Goal: Information Seeking & Learning: Learn about a topic

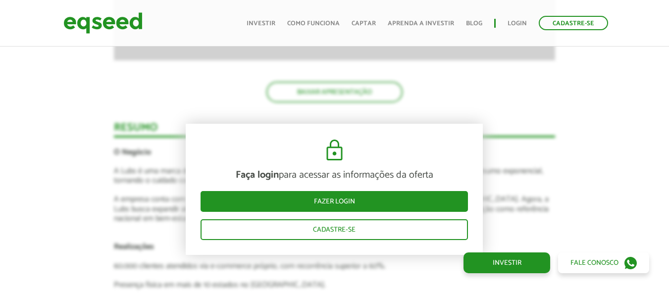
scroll to position [1188, 0]
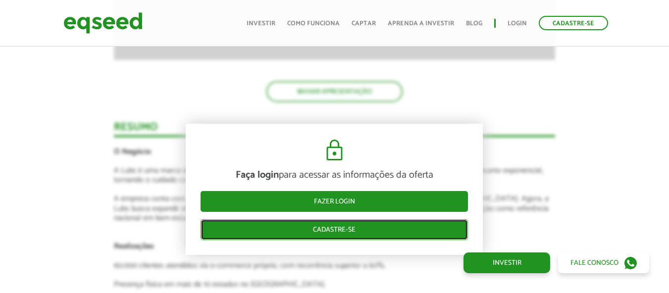
click at [422, 228] on link "Cadastre-se" at bounding box center [333, 229] width 267 height 21
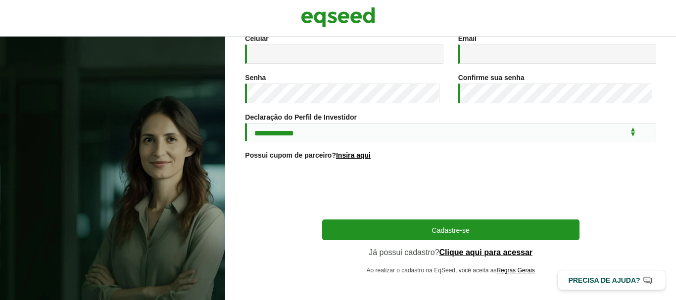
scroll to position [198, 0]
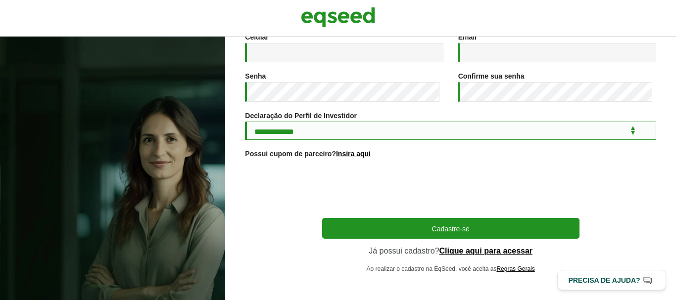
click at [377, 132] on select "**********" at bounding box center [450, 131] width 411 height 18
click at [299, 223] on div "**********" at bounding box center [450, 65] width 411 height 414
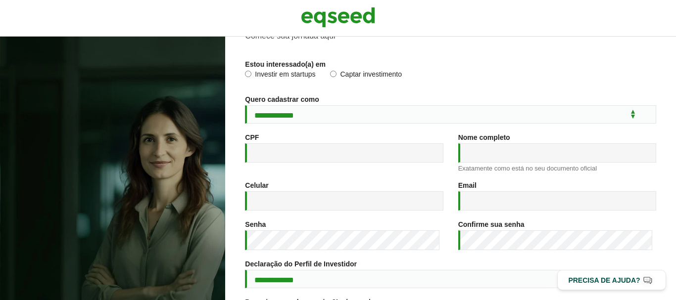
scroll to position [0, 0]
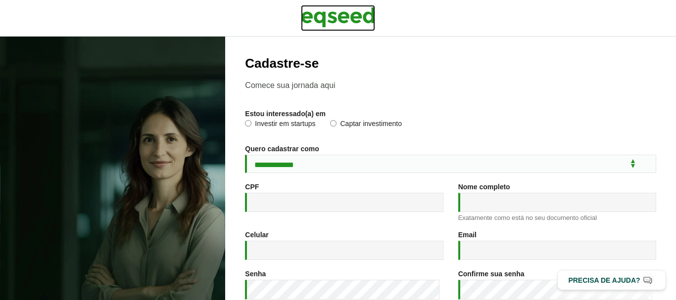
click at [347, 20] on img at bounding box center [338, 17] width 74 height 25
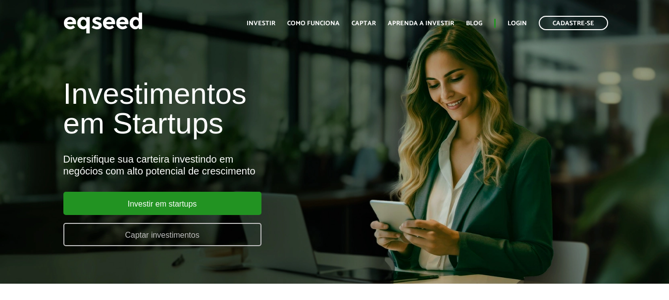
click at [236, 232] on link "Captar investimentos" at bounding box center [162, 234] width 198 height 23
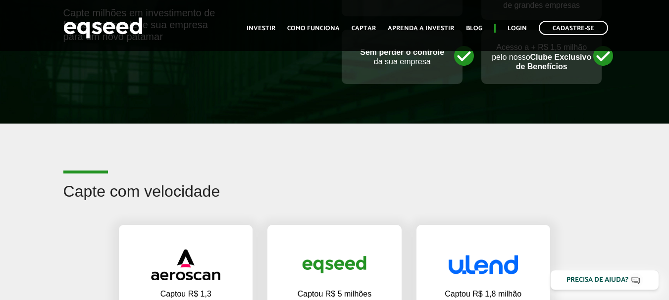
scroll to position [644, 0]
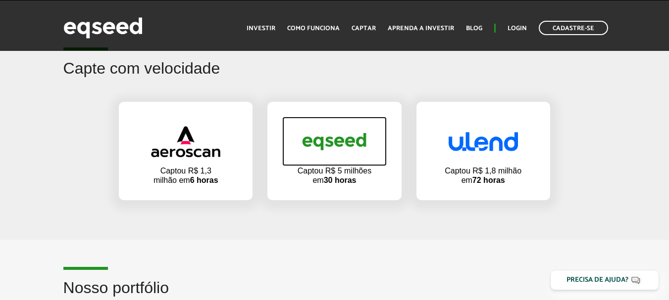
click at [352, 157] on img at bounding box center [333, 141] width 69 height 33
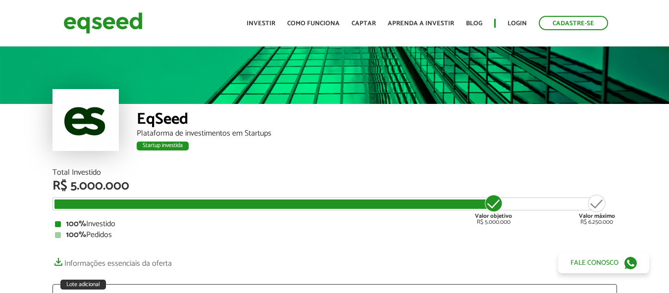
click at [322, 18] on ul "Início Investir Como funciona Captar Aprenda a investir Blog Login Cadastre-se" at bounding box center [427, 23] width 371 height 14
click at [325, 20] on link "Como funciona" at bounding box center [313, 23] width 52 height 6
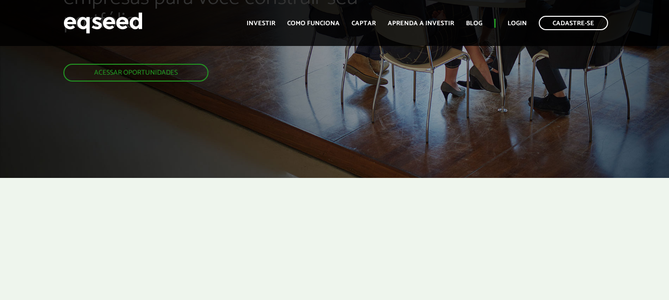
scroll to position [149, 0]
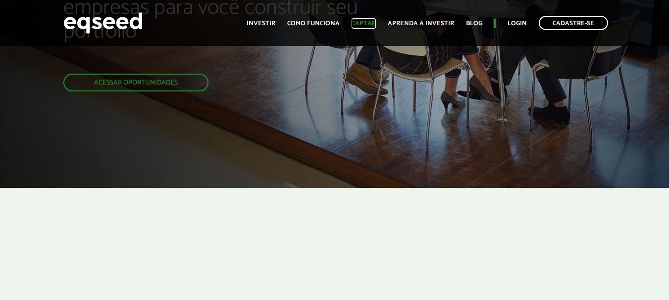
click at [373, 21] on link "Captar" at bounding box center [363, 23] width 24 height 6
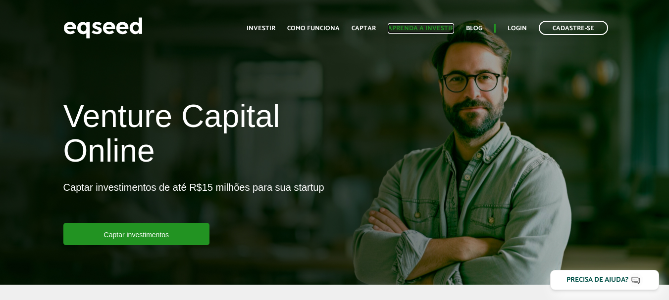
click at [436, 28] on link "Aprenda a investir" at bounding box center [421, 28] width 66 height 6
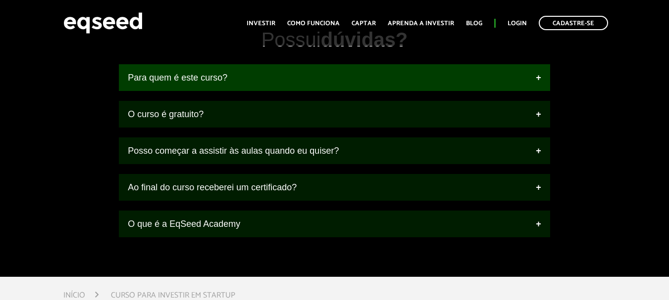
scroll to position [1238, 0]
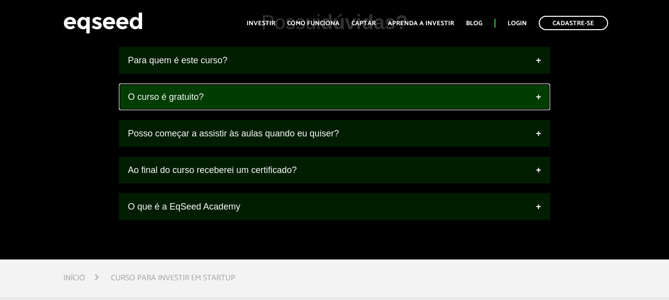
click at [539, 97] on link "O curso é gratuito?" at bounding box center [334, 97] width 431 height 27
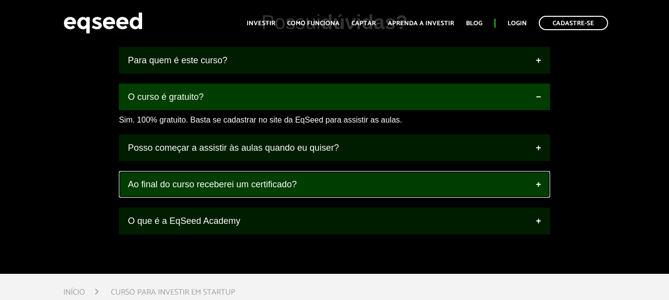
click at [537, 186] on link "Ao final do curso receberei um certificado?" at bounding box center [334, 184] width 431 height 27
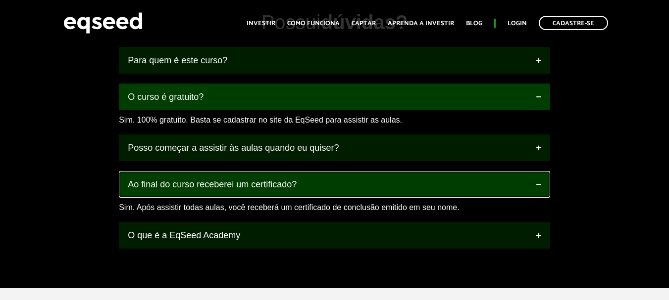
click at [537, 186] on link "Ao final do curso receberei um certificado?" at bounding box center [334, 184] width 431 height 27
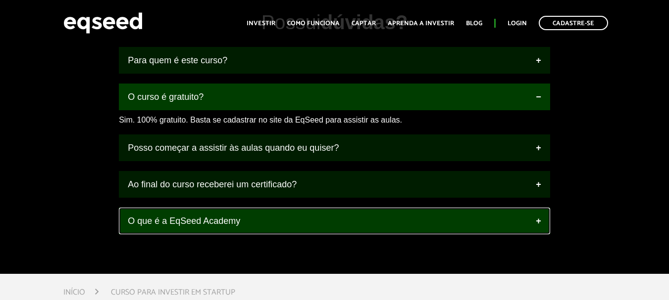
click at [538, 225] on link "O que é a EqSeed Academy" at bounding box center [334, 221] width 431 height 27
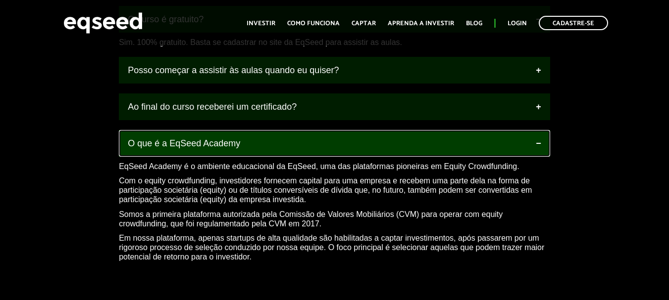
scroll to position [1337, 0]
